Goal: Task Accomplishment & Management: Use online tool/utility

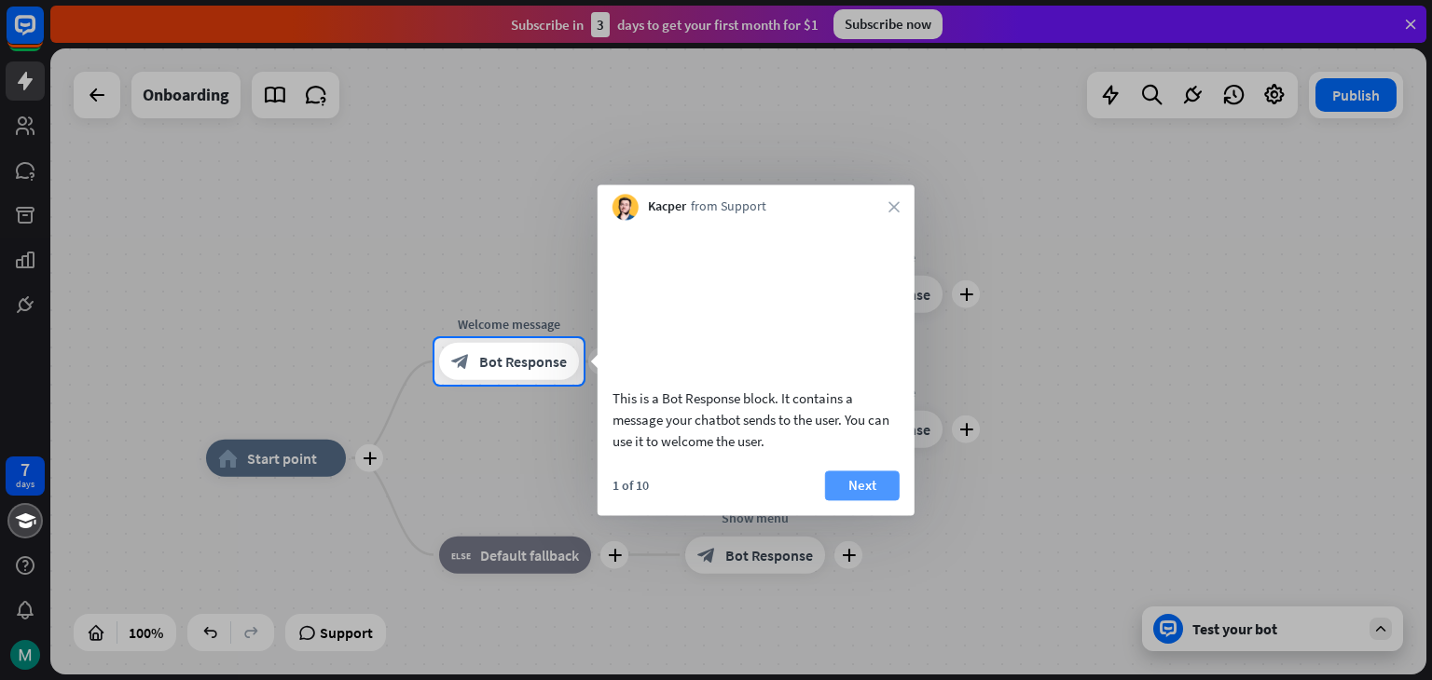
click at [865, 501] on button "Next" at bounding box center [862, 486] width 75 height 30
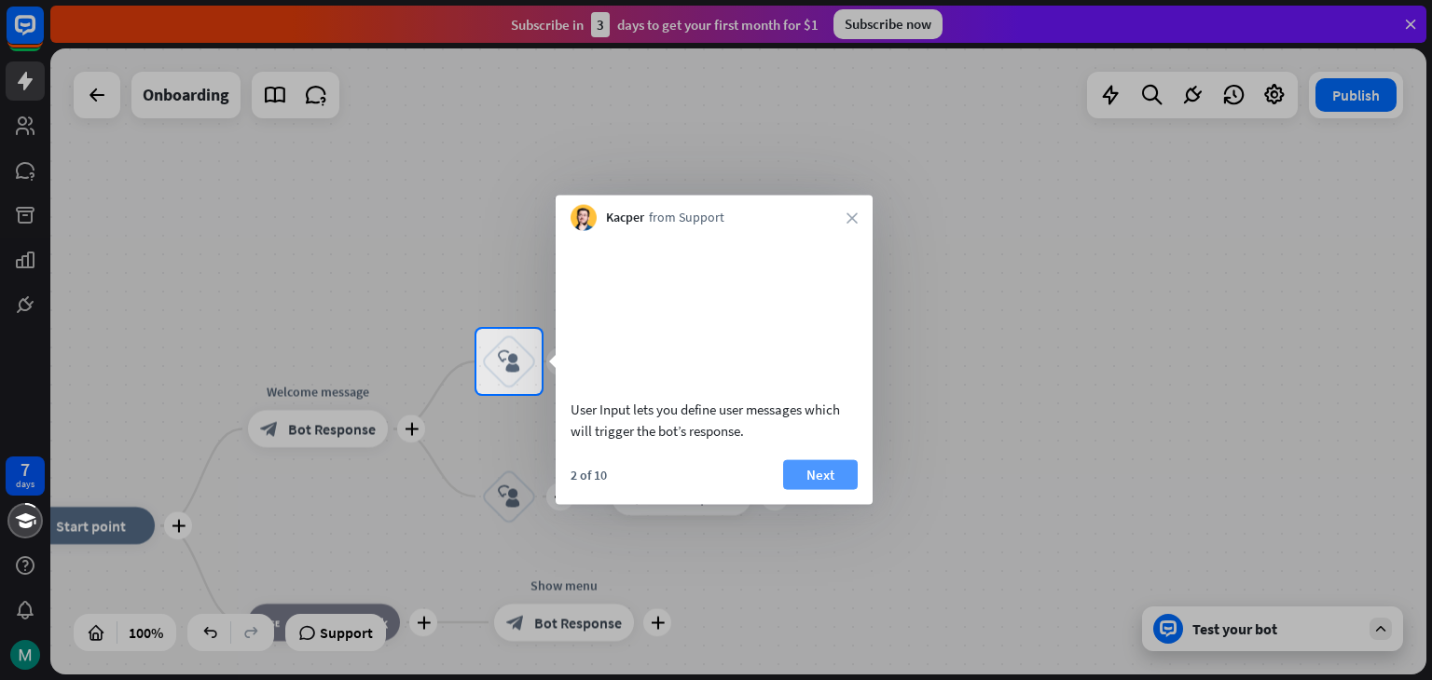
click at [818, 489] on button "Next" at bounding box center [820, 475] width 75 height 30
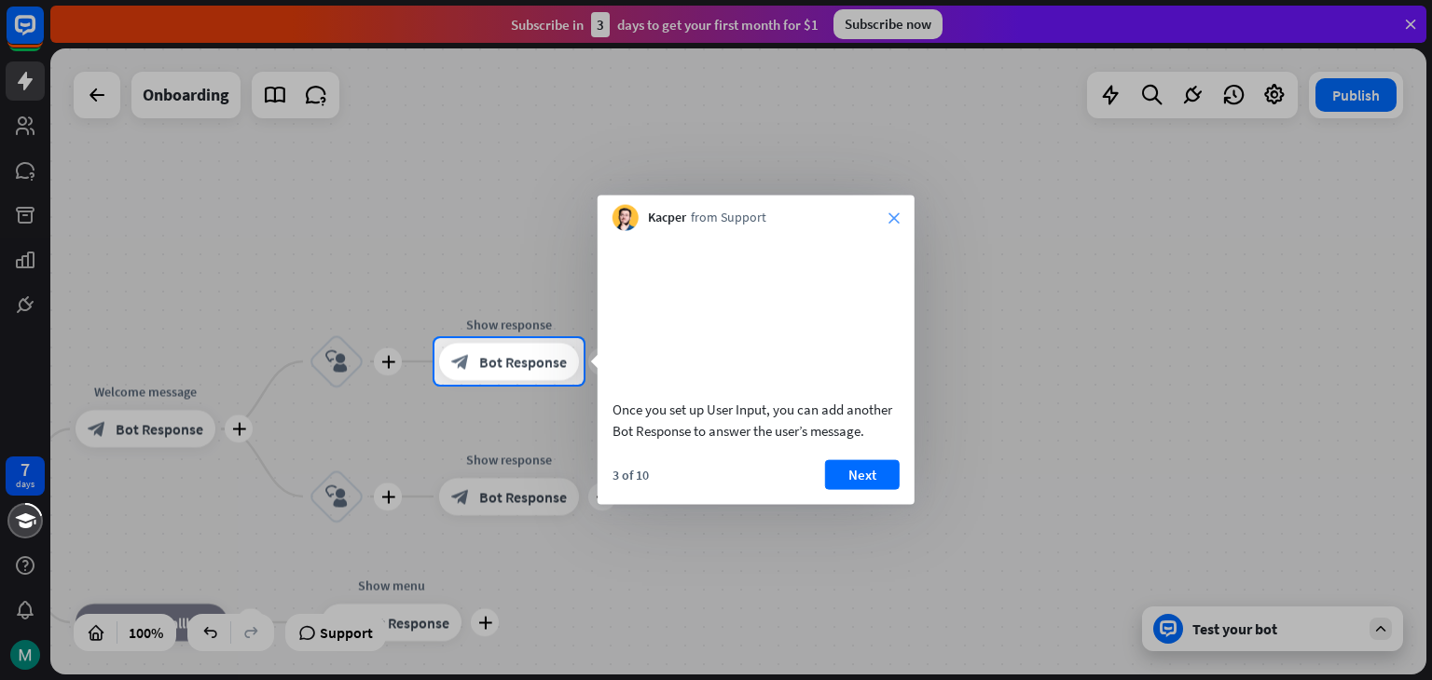
click at [898, 218] on icon "close" at bounding box center [893, 218] width 11 height 11
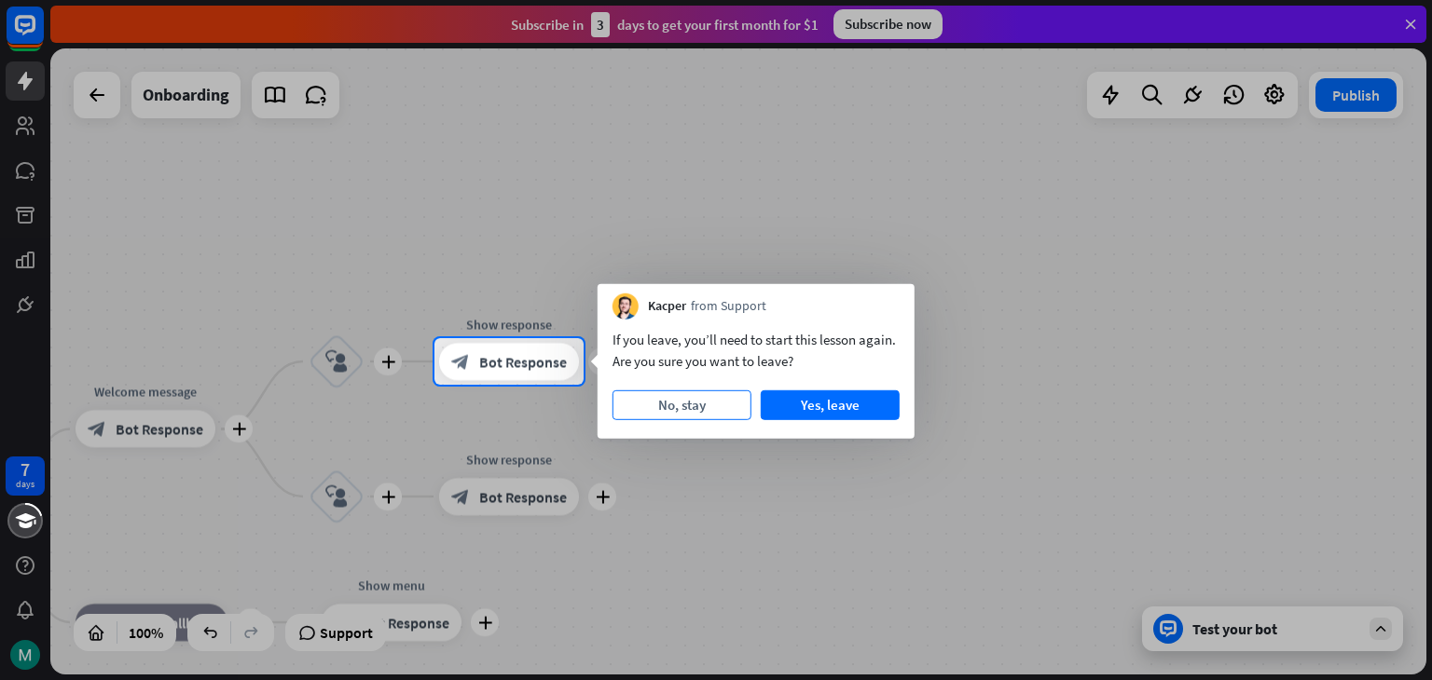
click at [685, 408] on button "No, stay" at bounding box center [681, 406] width 139 height 30
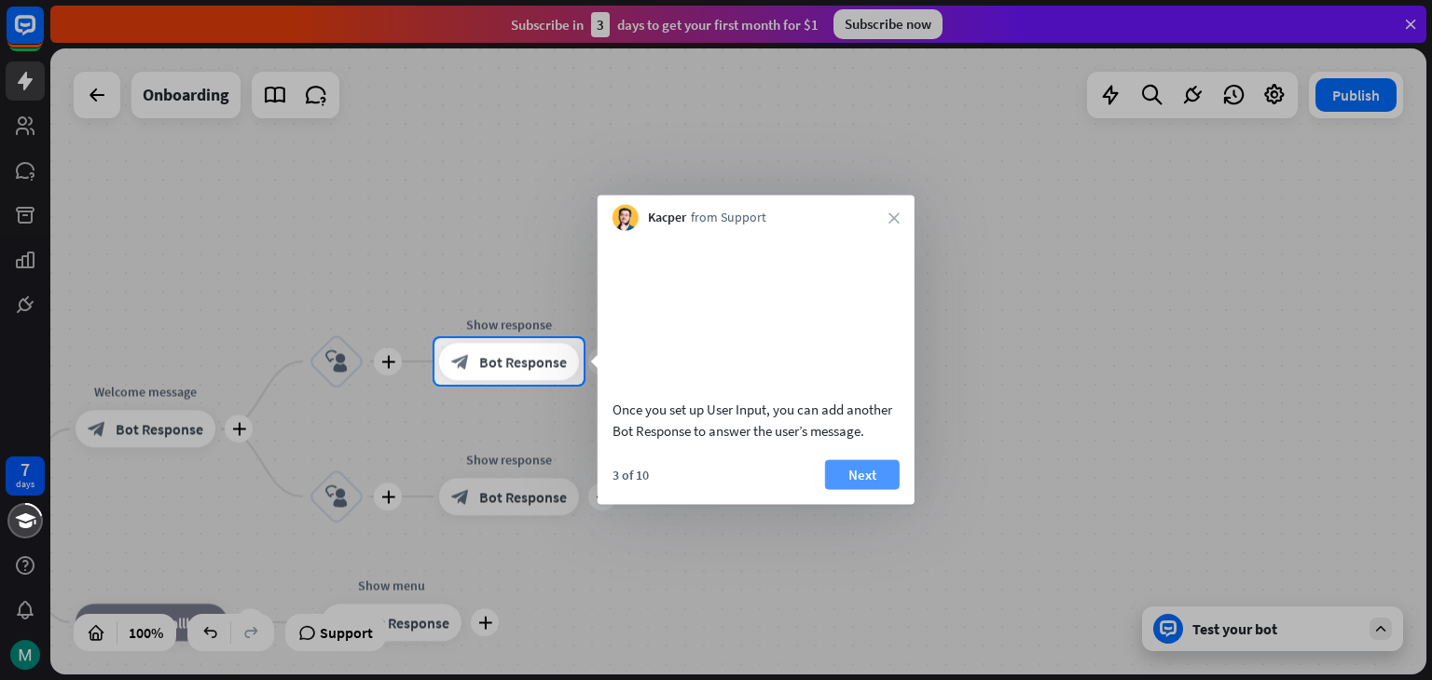
click at [834, 489] on button "Next" at bounding box center [862, 475] width 75 height 30
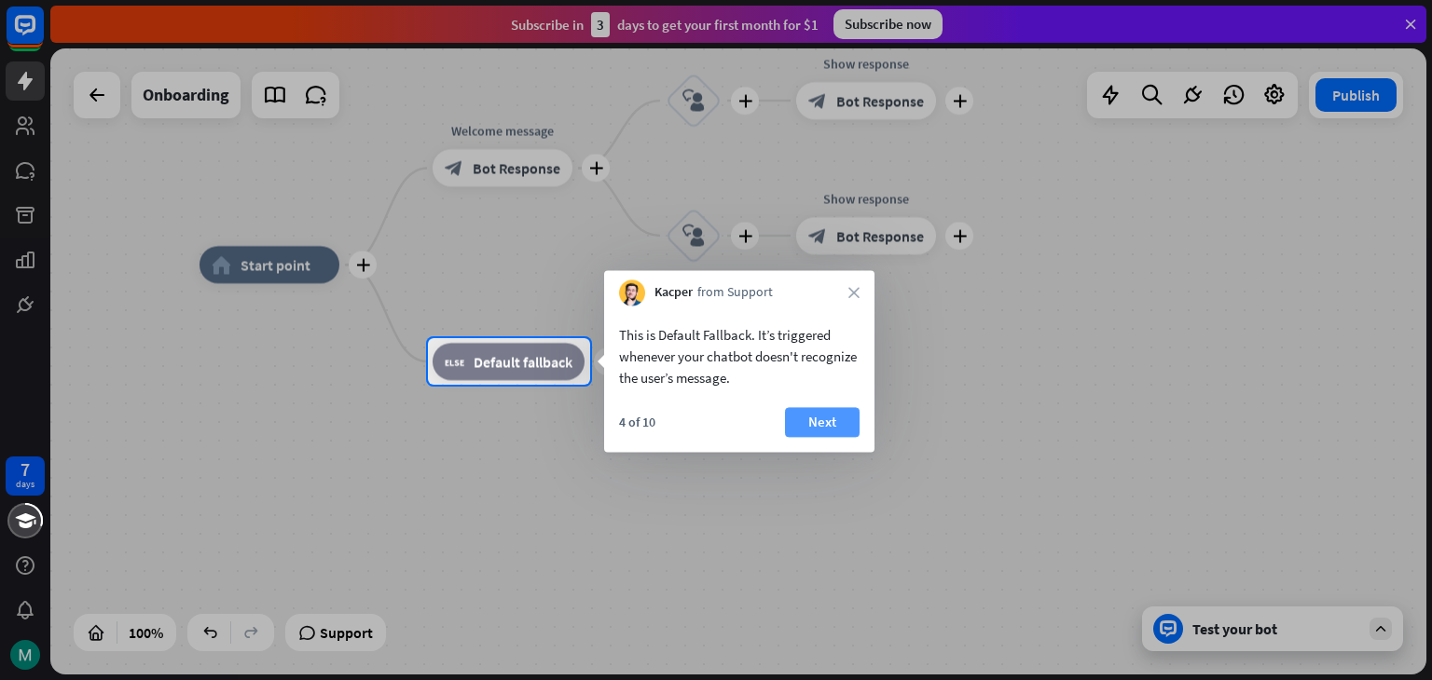
click at [809, 419] on button "Next" at bounding box center [822, 422] width 75 height 30
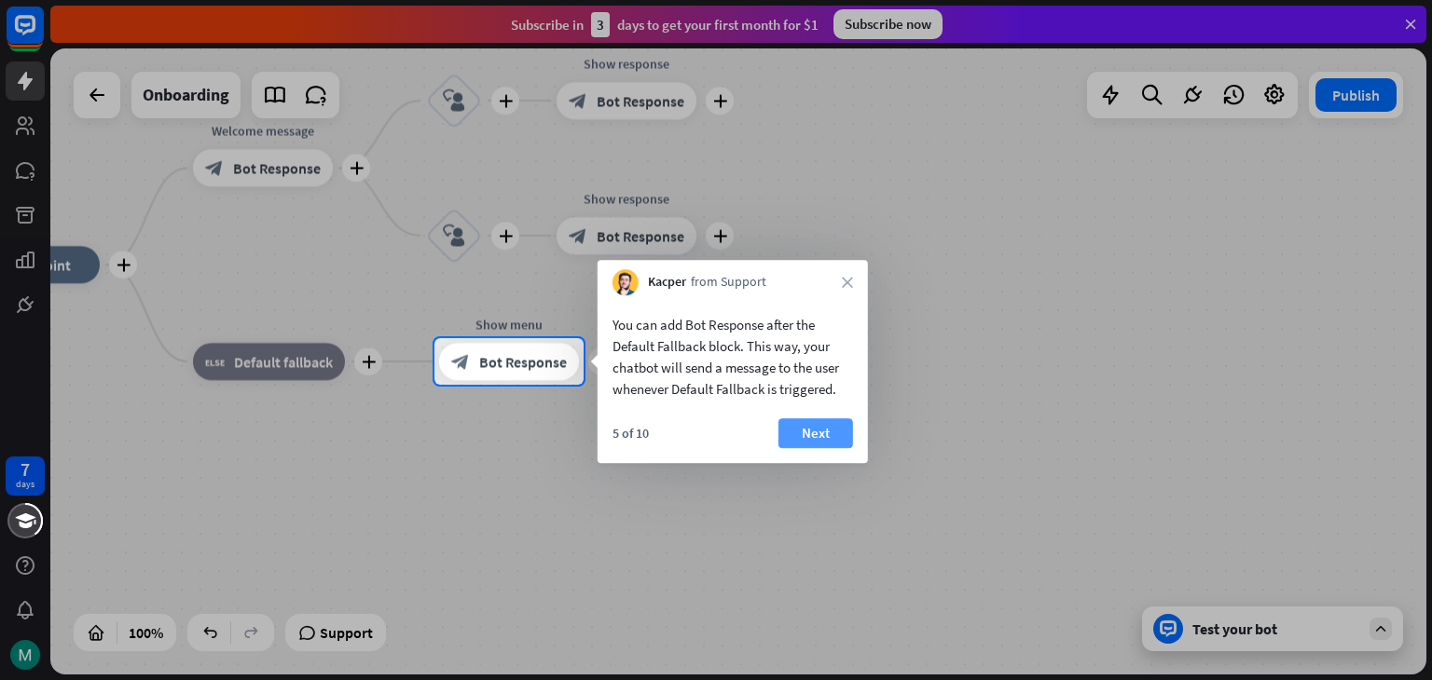
click at [846, 430] on button "Next" at bounding box center [815, 434] width 75 height 30
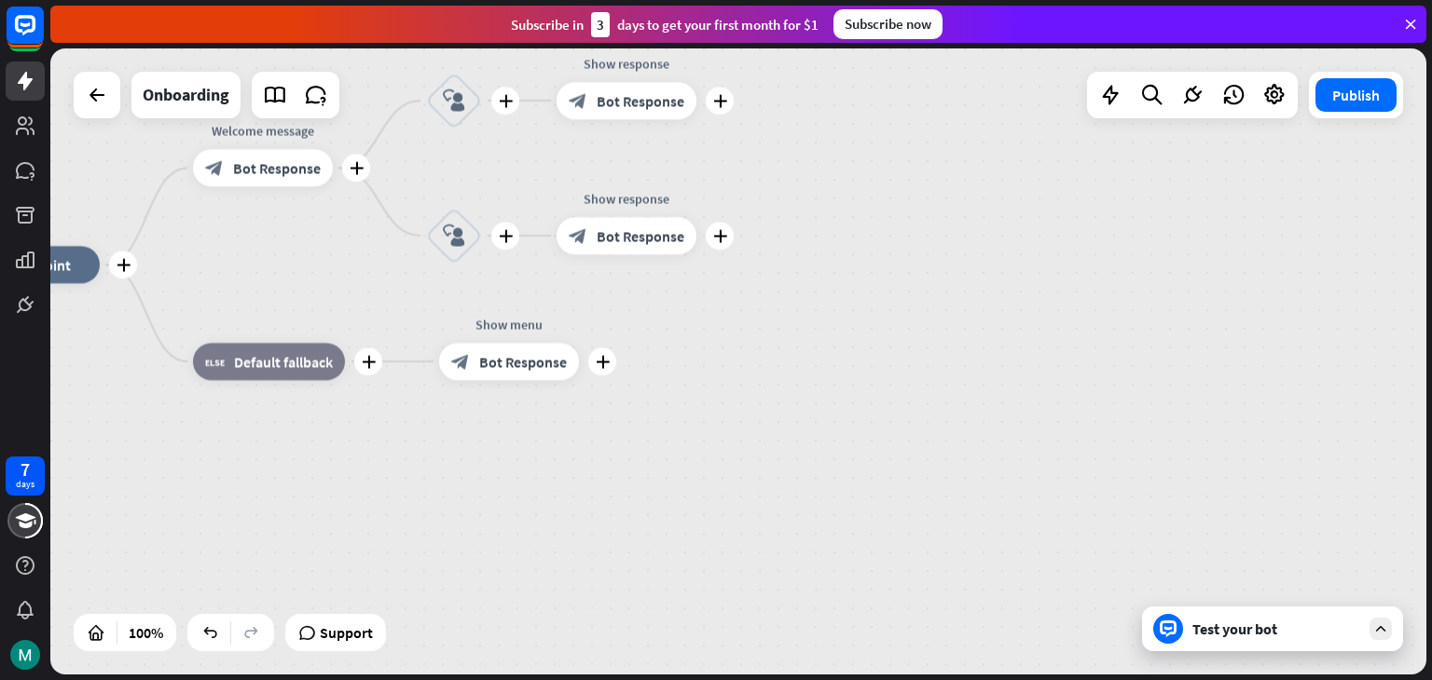
click at [846, 430] on div "7 days close Product Help First steps Get started with ChatBot Help Center Foll…" at bounding box center [716, 340] width 1432 height 680
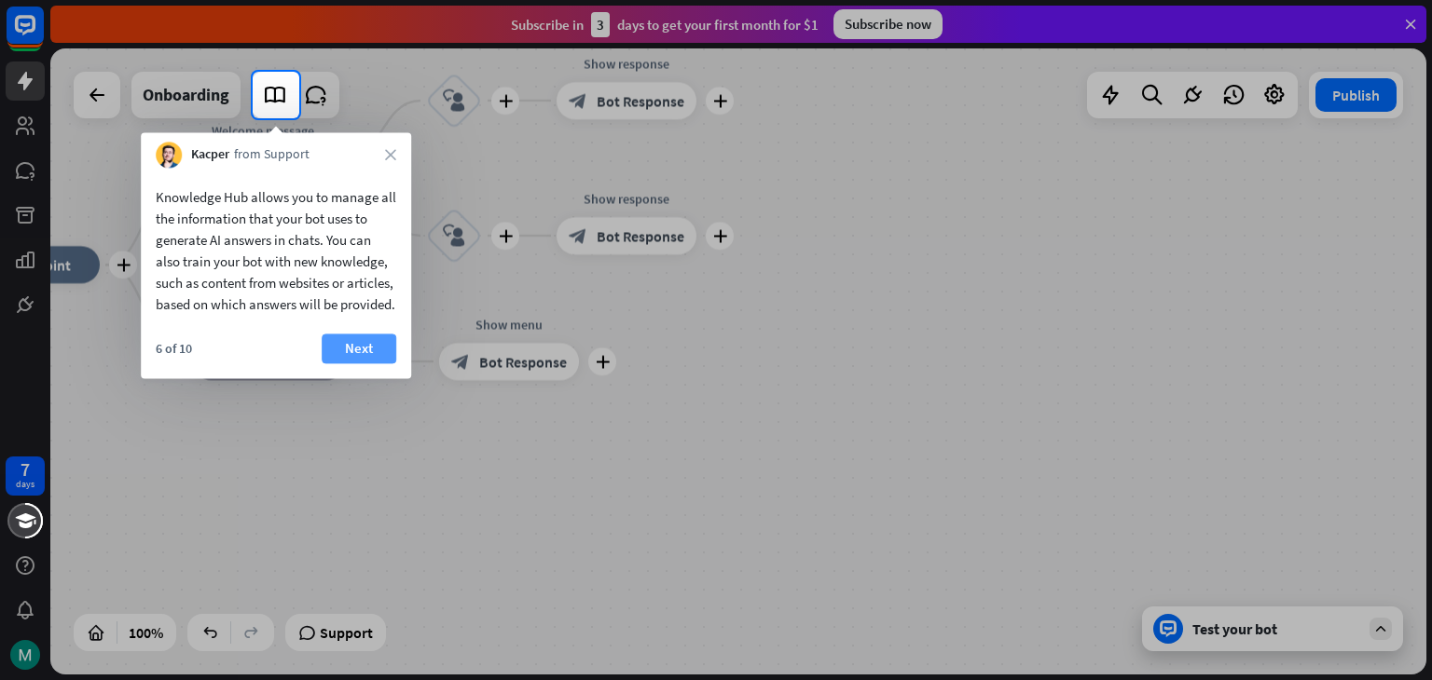
click at [379, 364] on button "Next" at bounding box center [359, 349] width 75 height 30
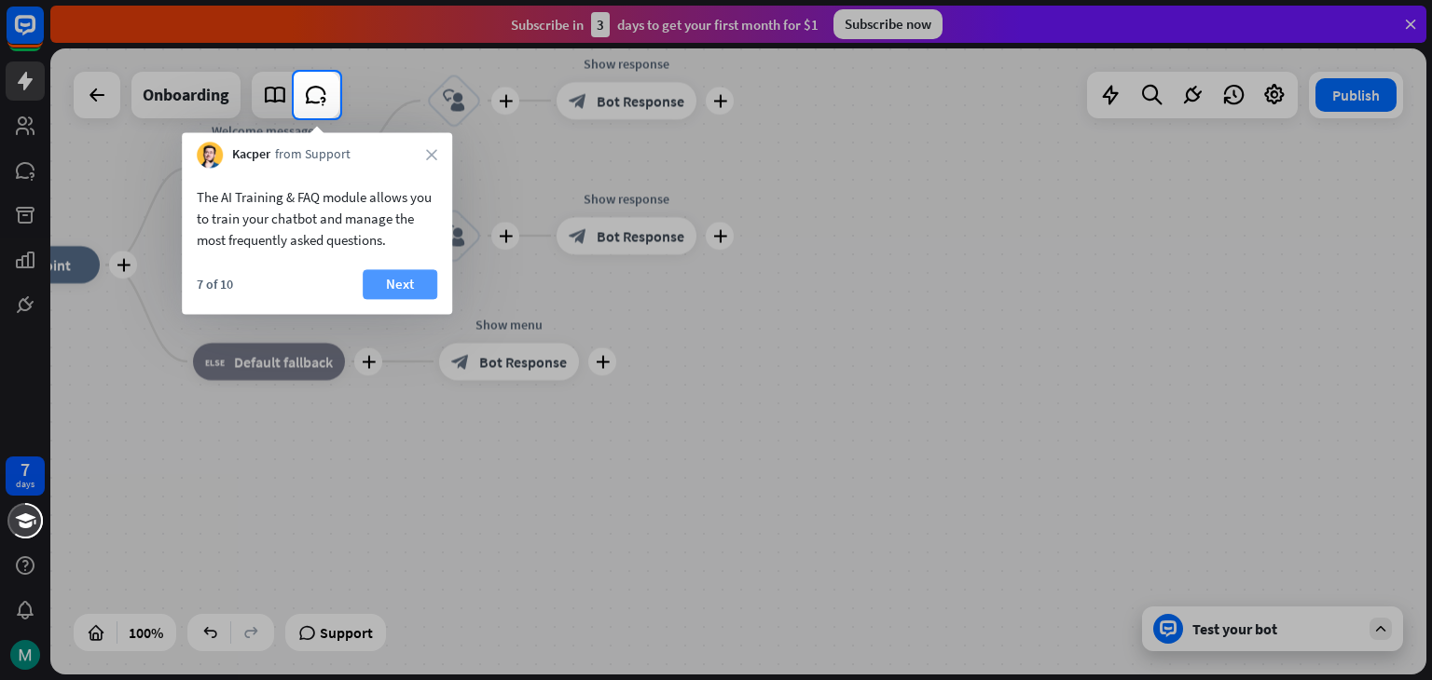
click at [409, 290] on button "Next" at bounding box center [400, 284] width 75 height 30
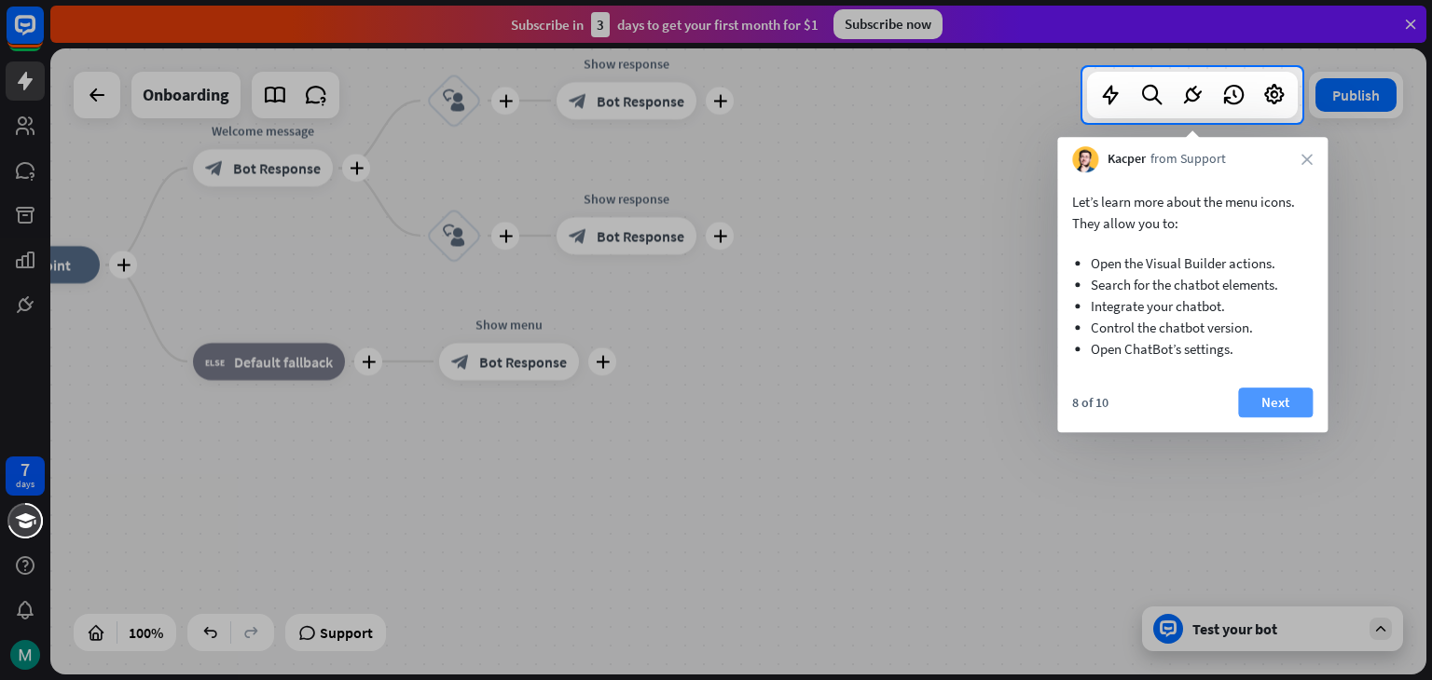
click at [1271, 414] on button "Next" at bounding box center [1275, 403] width 75 height 30
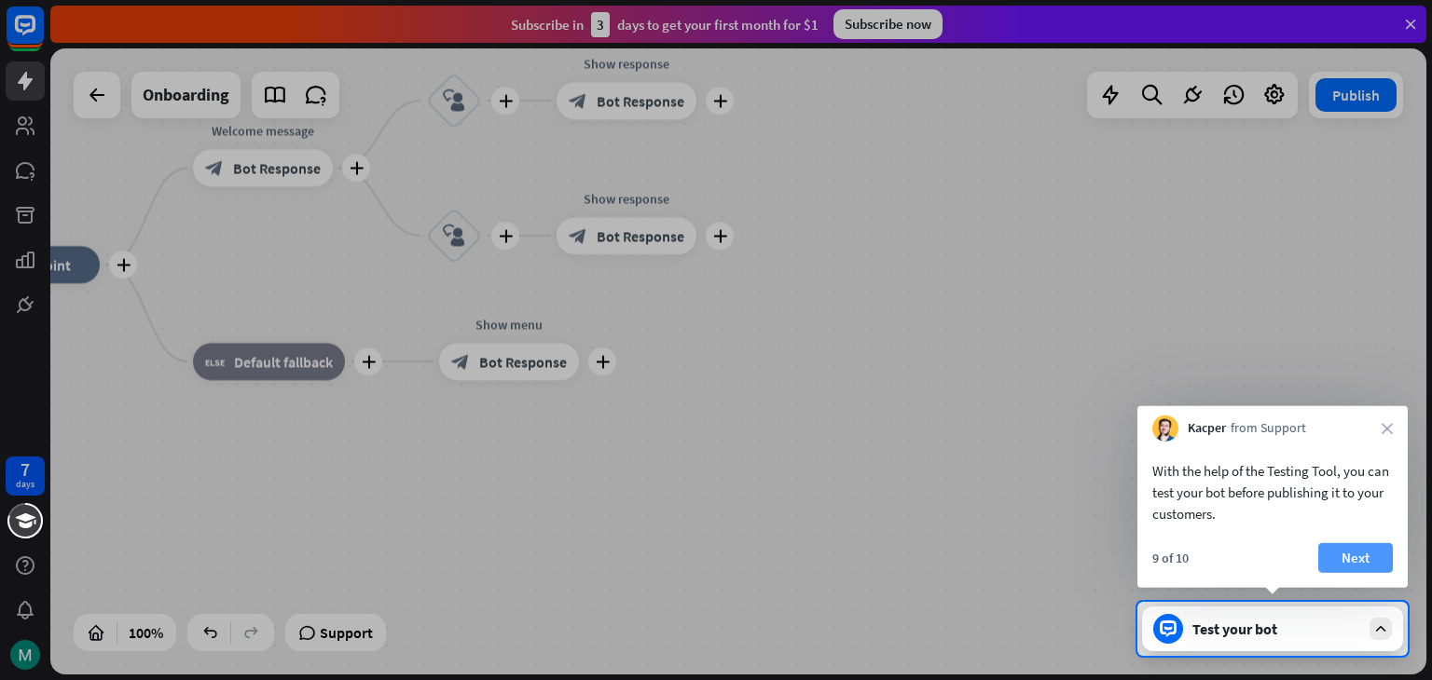
click at [1347, 561] on button "Next" at bounding box center [1355, 558] width 75 height 30
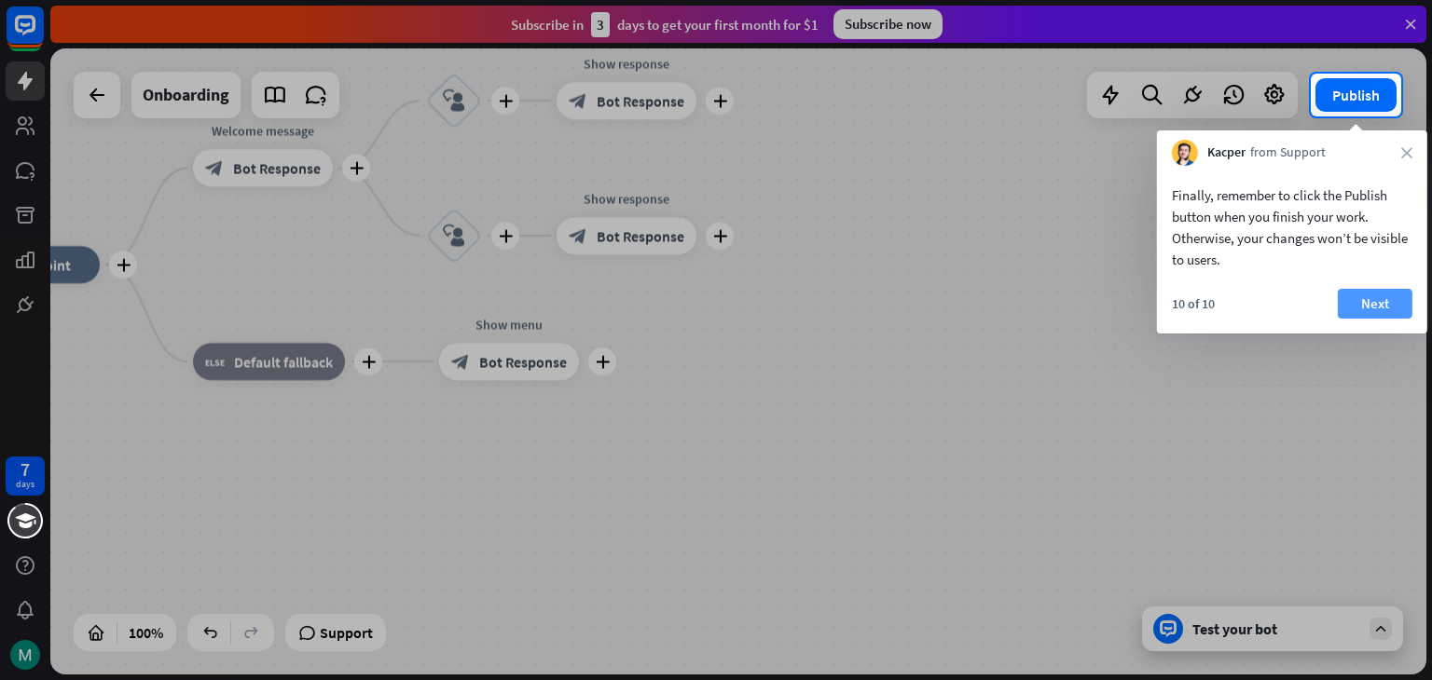
click at [1379, 314] on button "Next" at bounding box center [1375, 304] width 75 height 30
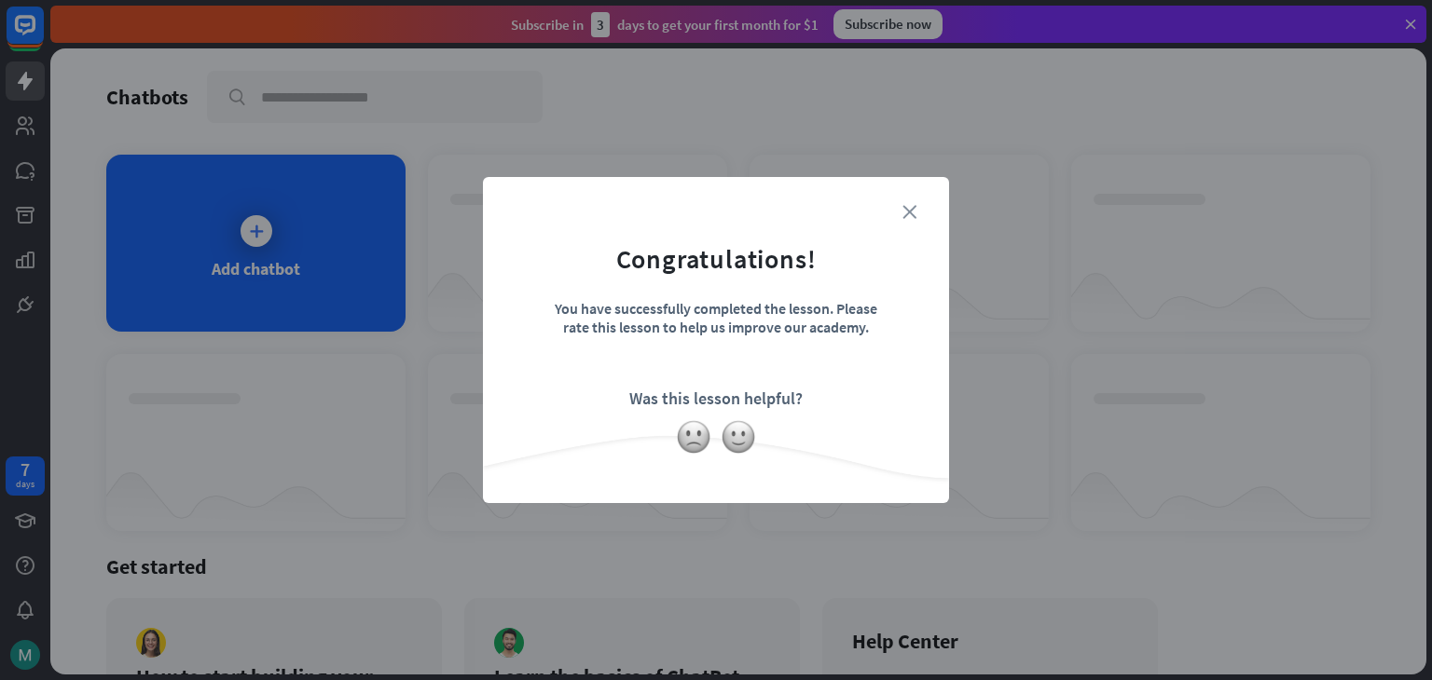
click at [906, 211] on icon "close" at bounding box center [909, 212] width 14 height 14
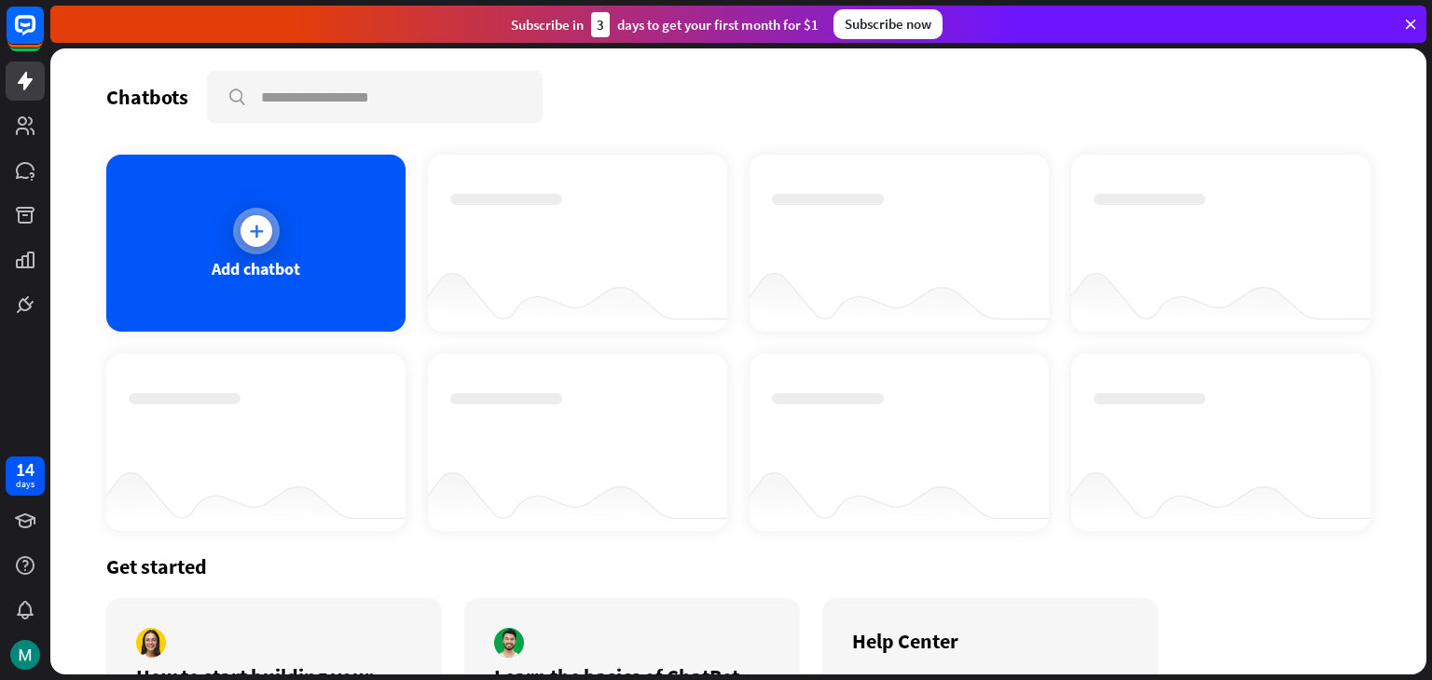
click at [227, 223] on div "Add chatbot" at bounding box center [255, 243] width 299 height 177
click at [30, 181] on icon at bounding box center [25, 170] width 22 height 22
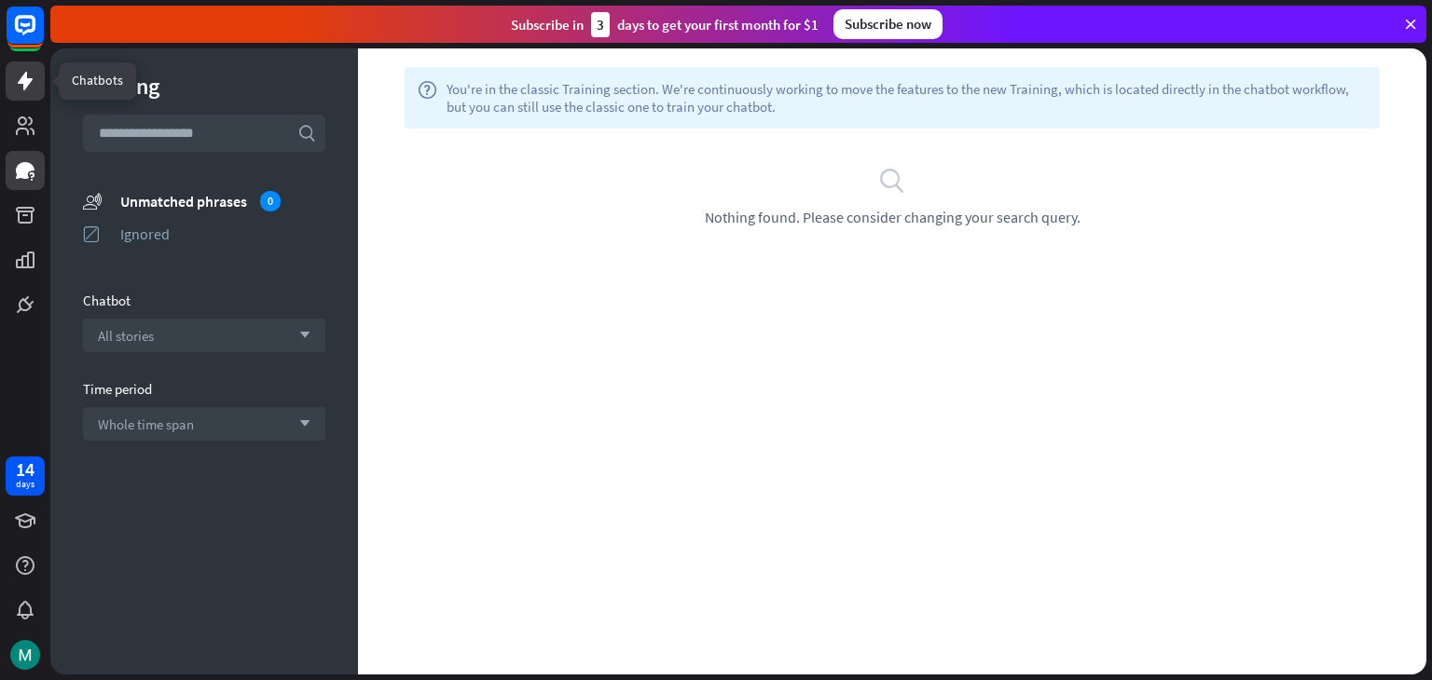
click at [15, 82] on icon at bounding box center [25, 81] width 22 height 22
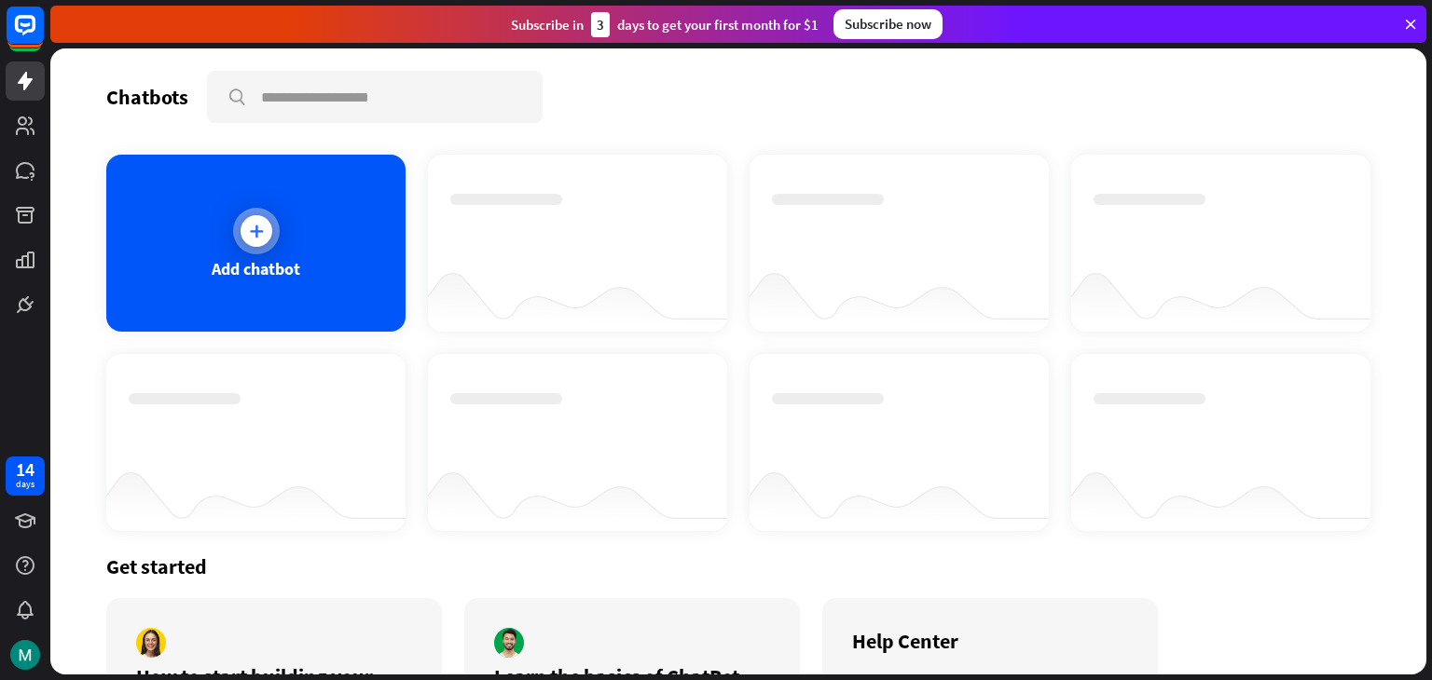
click at [213, 292] on div "Add chatbot" at bounding box center [255, 243] width 299 height 177
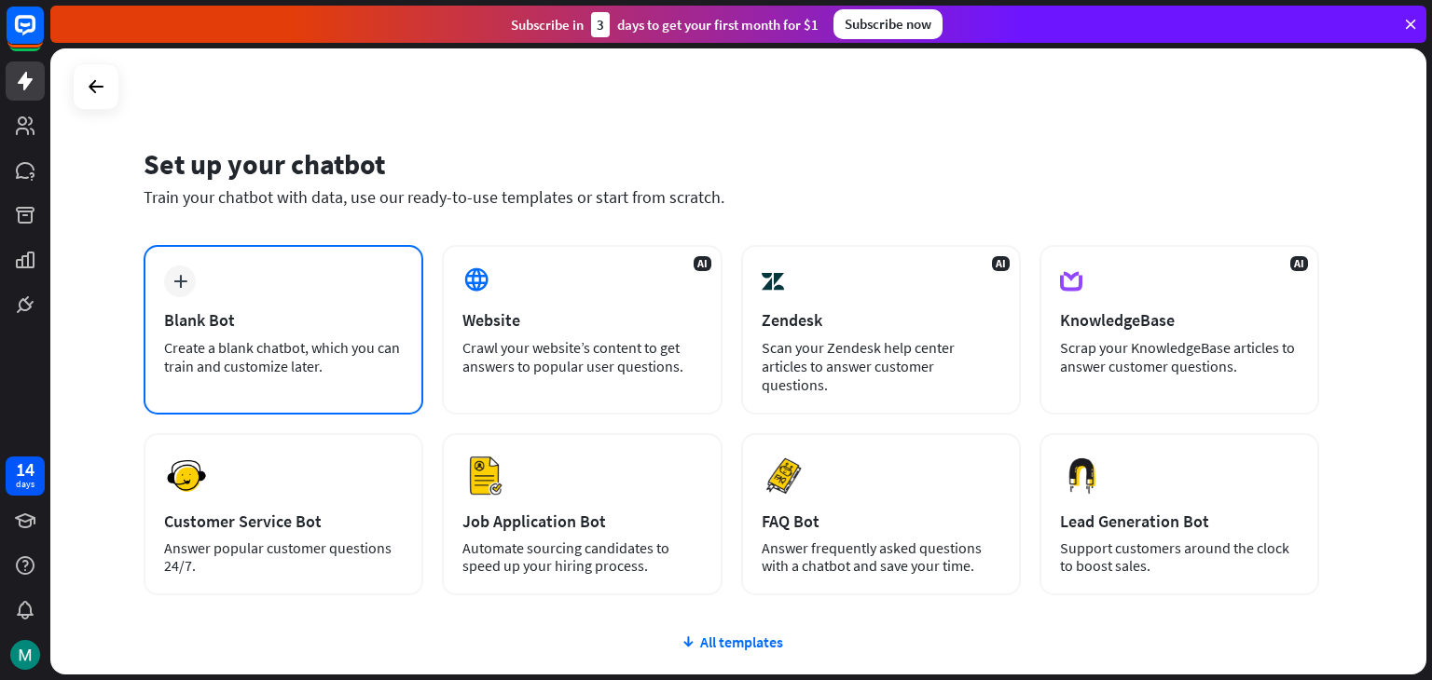
click at [257, 350] on div "Create a blank chatbot, which you can train and customize later." at bounding box center [283, 356] width 239 height 37
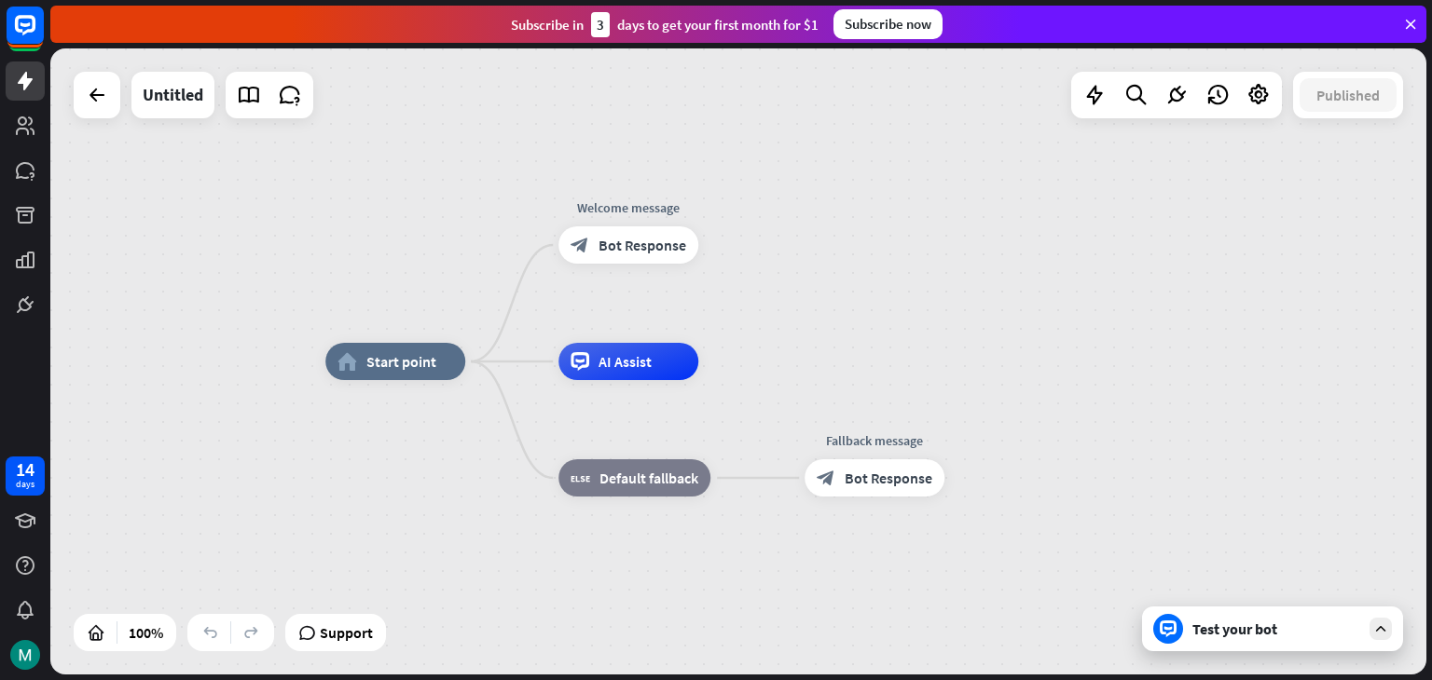
click at [1293, 626] on div "Test your bot" at bounding box center [1276, 629] width 168 height 19
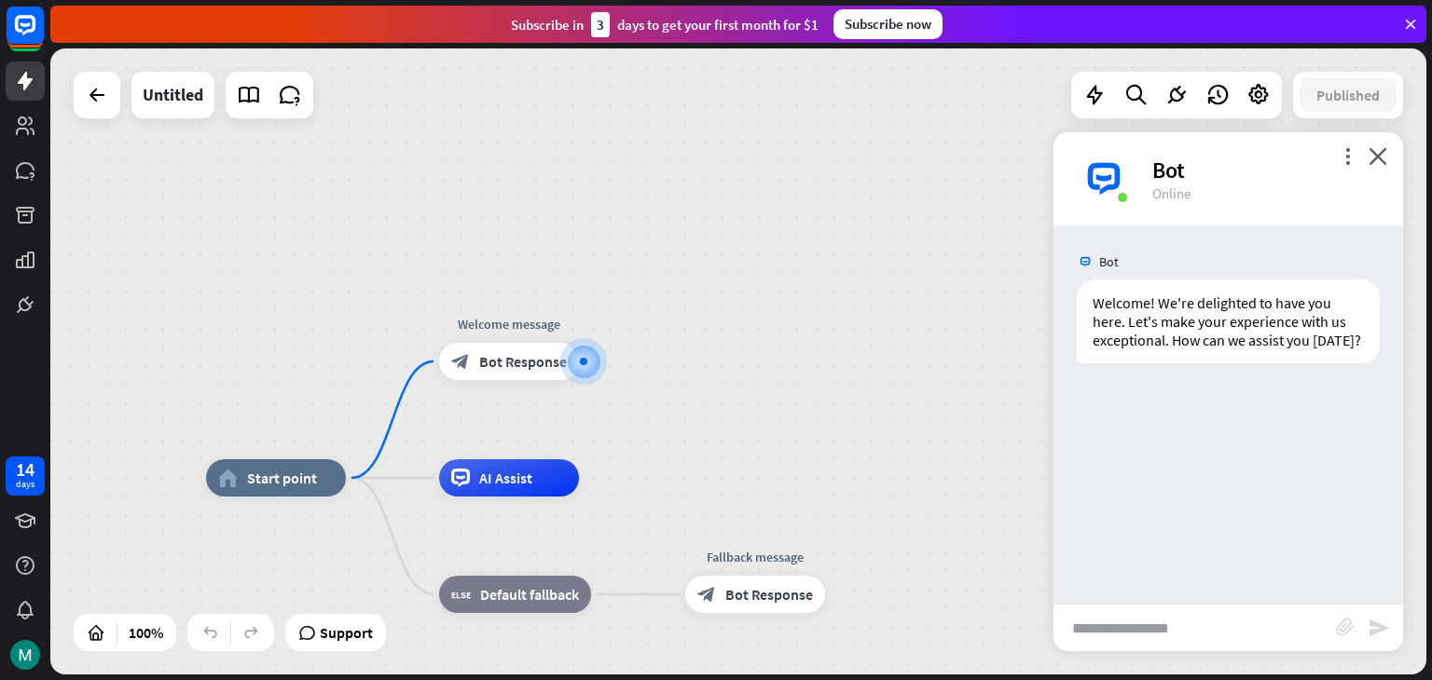
click at [1158, 630] on input "text" at bounding box center [1194, 628] width 282 height 47
type input "**"
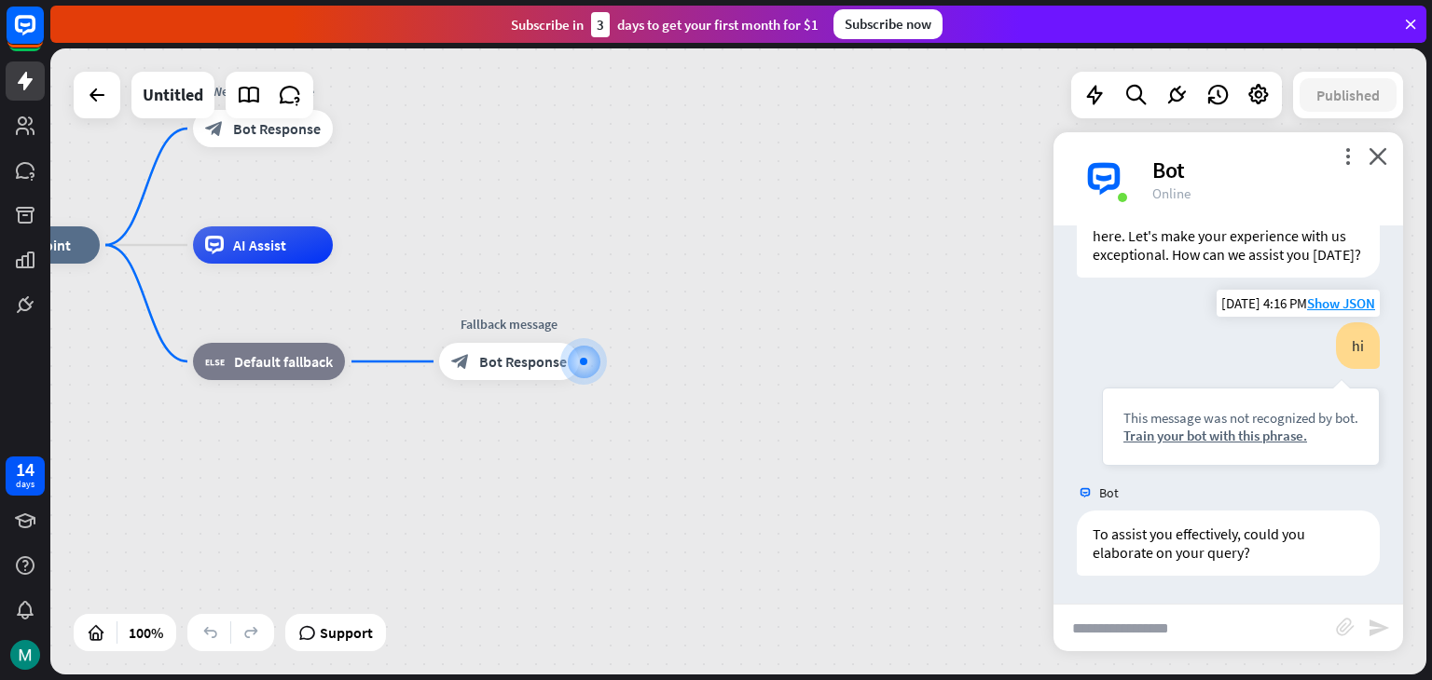
scroll to position [104, 0]
